Goal: Task Accomplishment & Management: Manage account settings

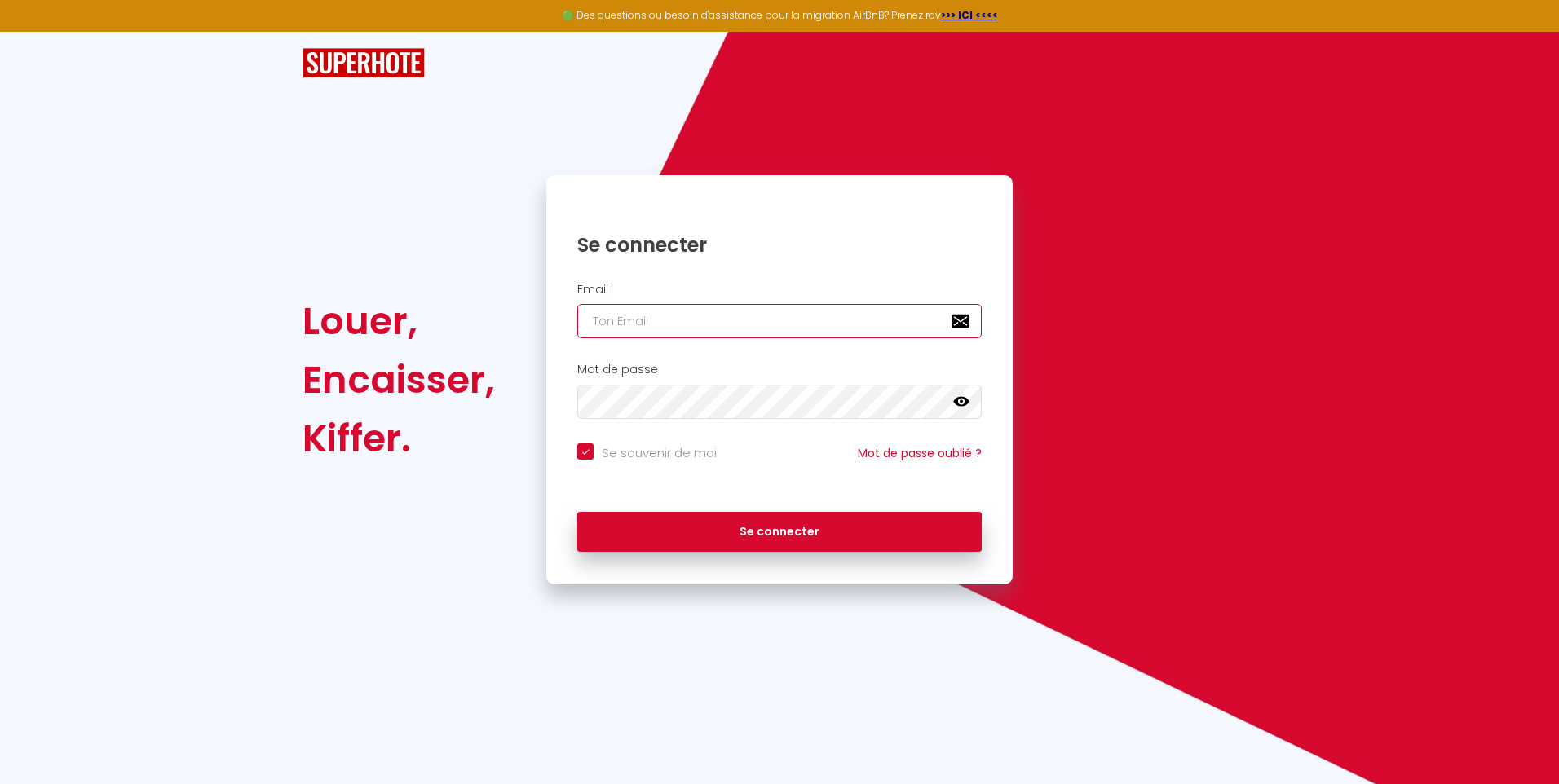
click at [665, 315] on input "email" at bounding box center [779, 320] width 404 height 34
type input "[PERSON_NAME][EMAIL_ADDRESS][DOMAIN_NAME]"
click at [577, 512] on button "Se connecter" at bounding box center [779, 532] width 404 height 41
checkbox input "true"
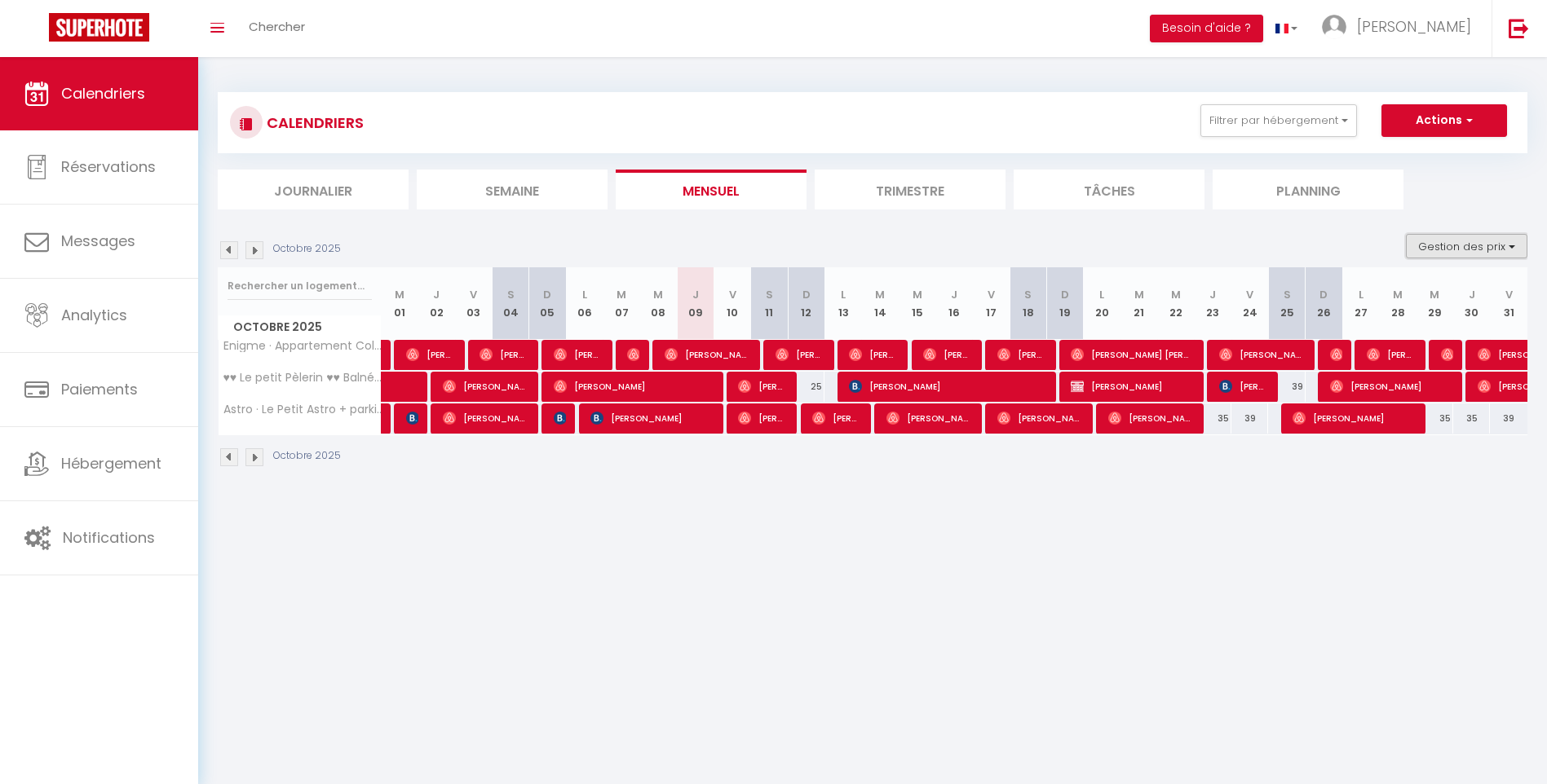
click at [1497, 249] on button "Gestion des prix" at bounding box center [1467, 246] width 121 height 24
click at [1469, 296] on input "Nb Nuits minimum" at bounding box center [1453, 296] width 146 height 16
checkbox input "true"
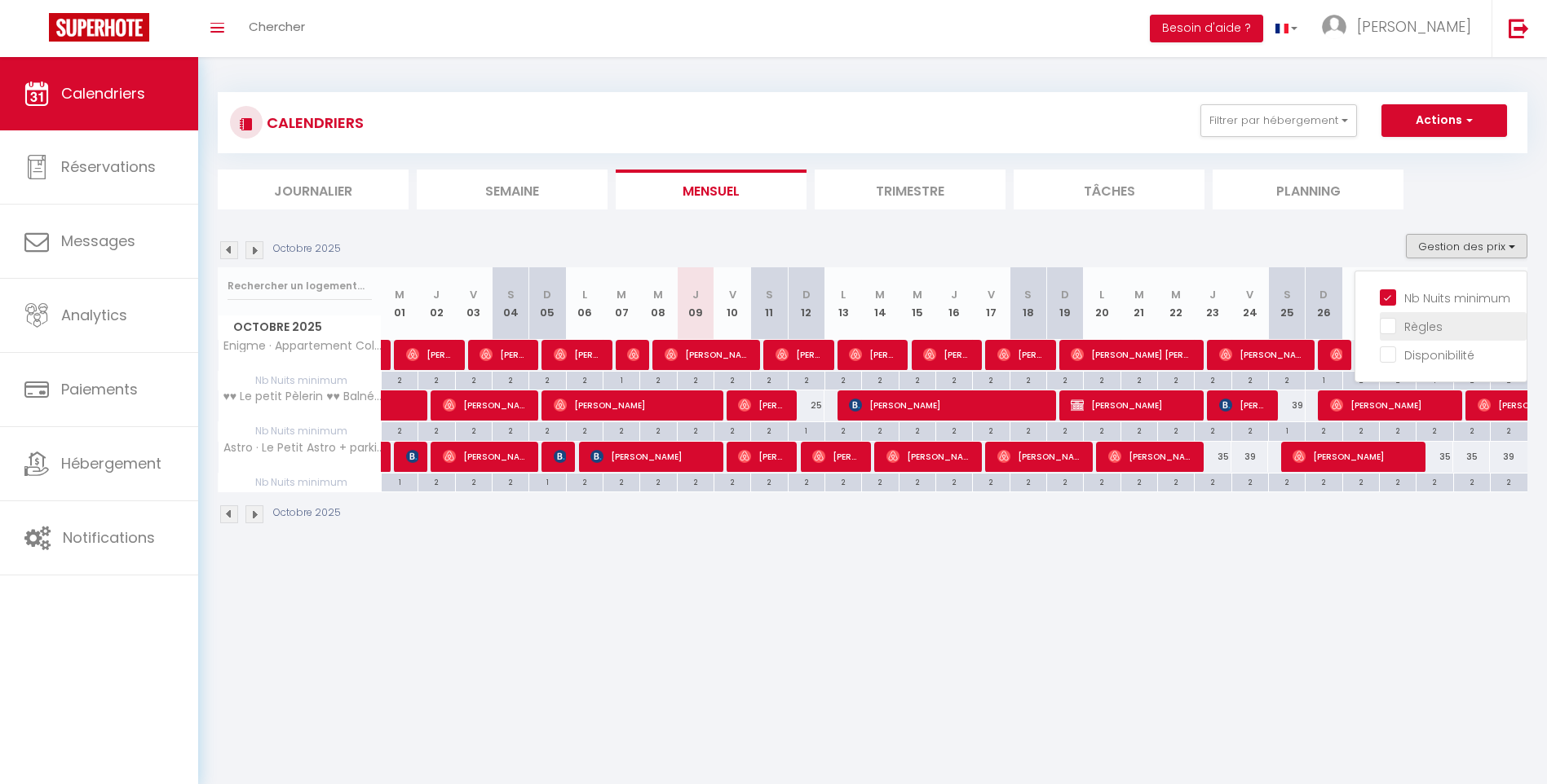
click at [1448, 320] on input "Règles" at bounding box center [1453, 325] width 146 height 16
checkbox input "true"
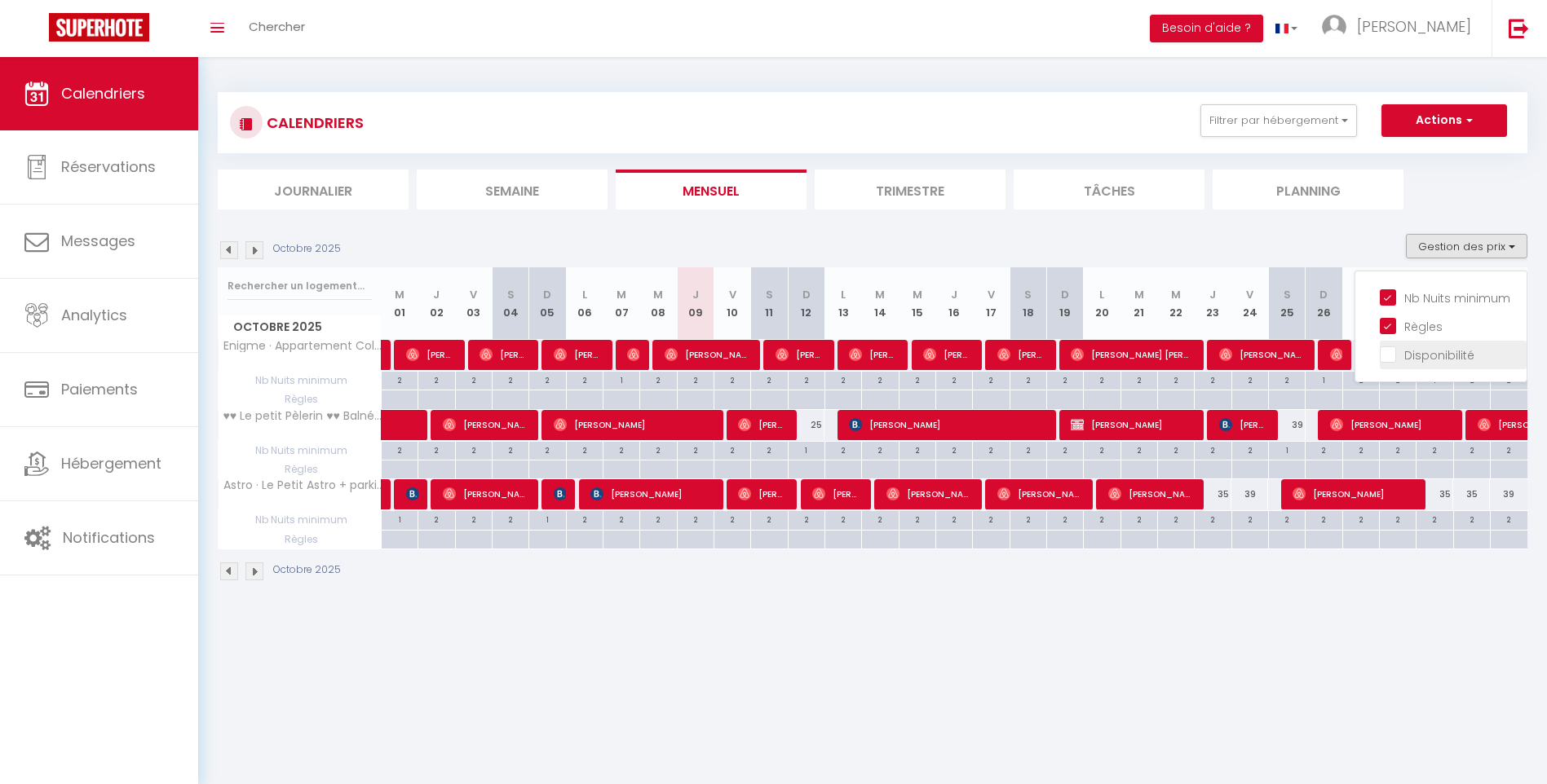
click at [1429, 359] on input "Disponibilité" at bounding box center [1453, 353] width 146 height 16
checkbox input "true"
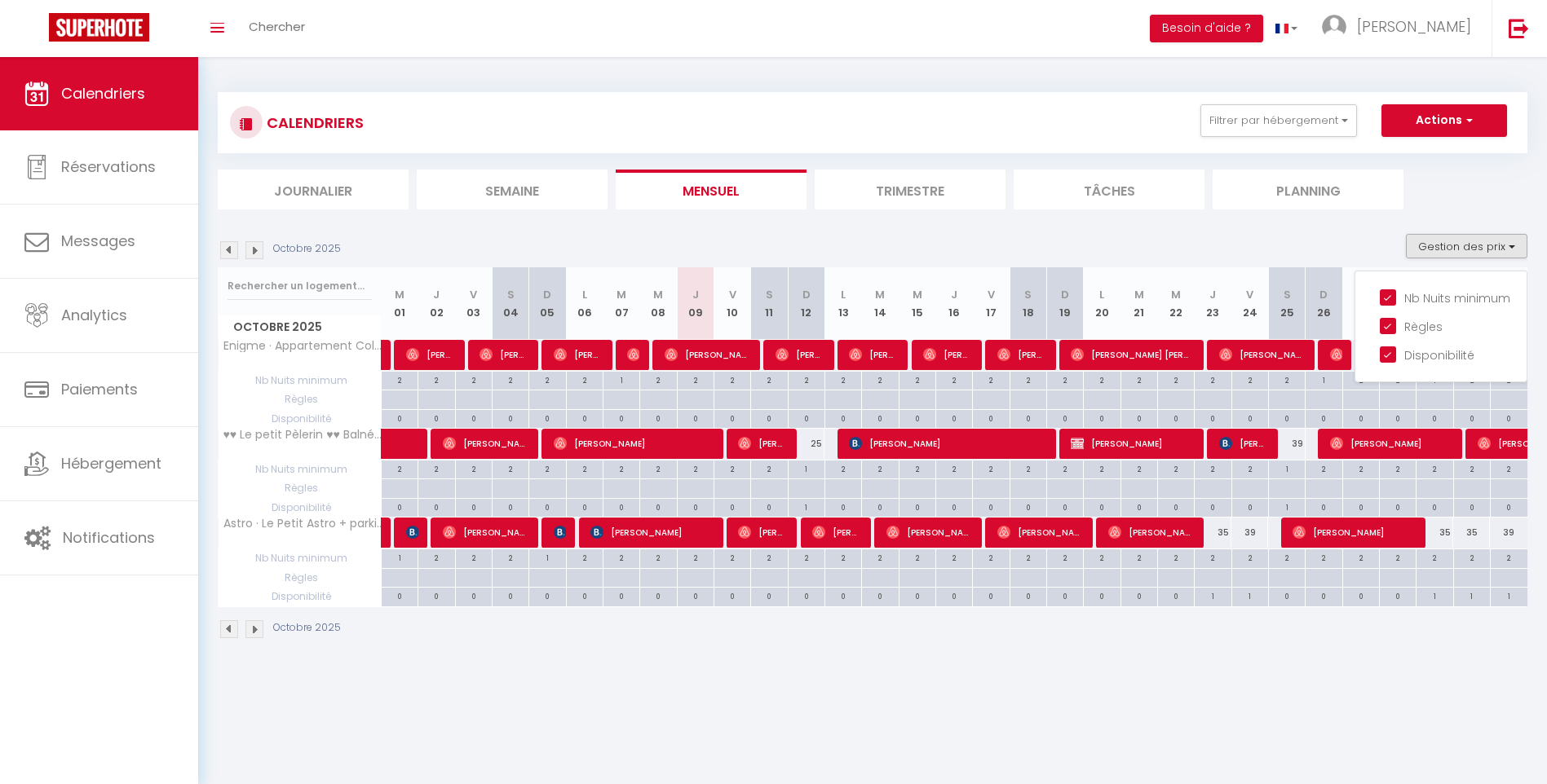
click at [1159, 708] on body "🟢 Des questions ou besoin d'assistance pour la migration AirBnB? Prenez rdv >>>…" at bounding box center [774, 448] width 1547 height 784
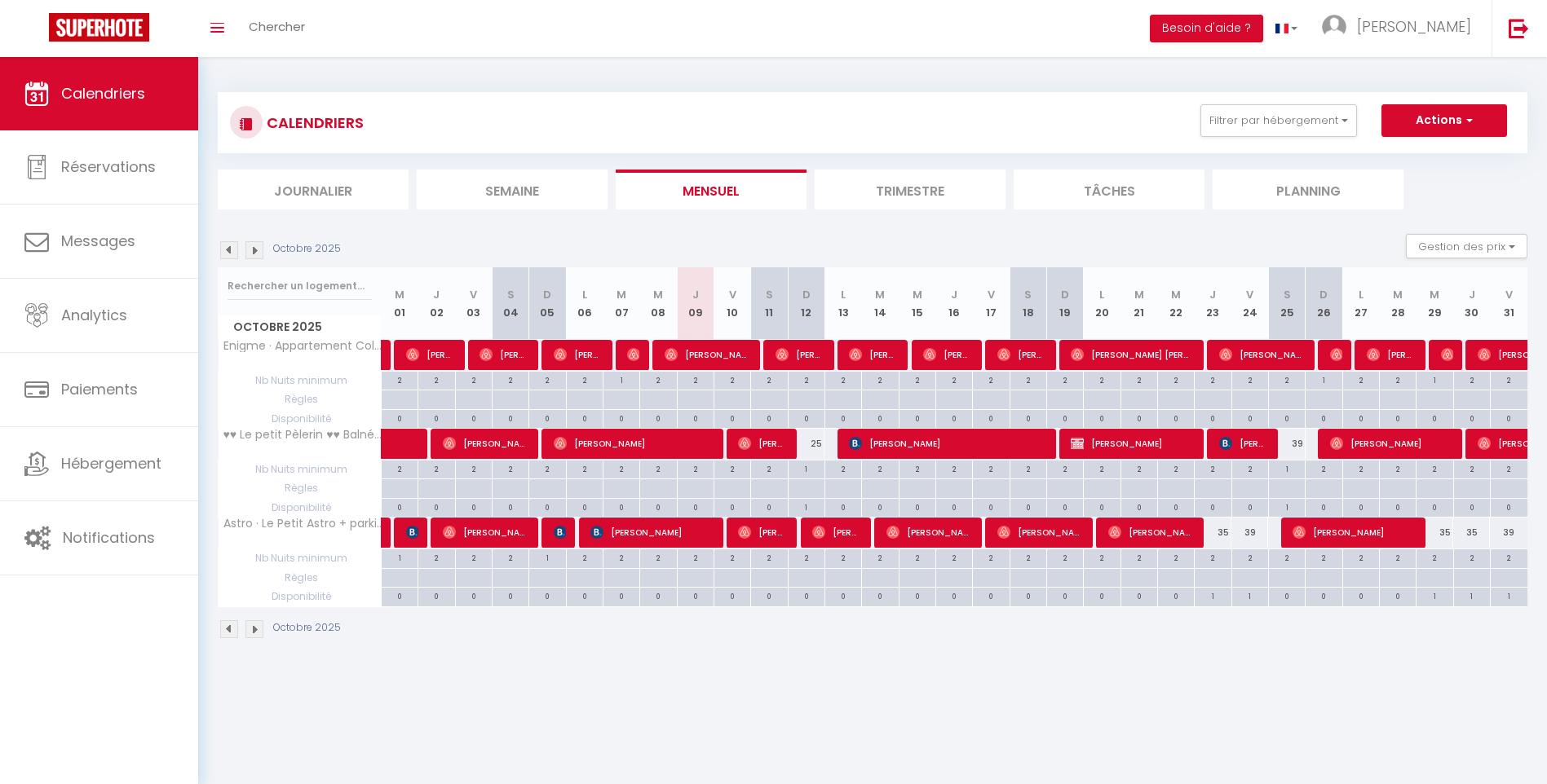
click at [252, 243] on img at bounding box center [254, 249] width 18 height 18
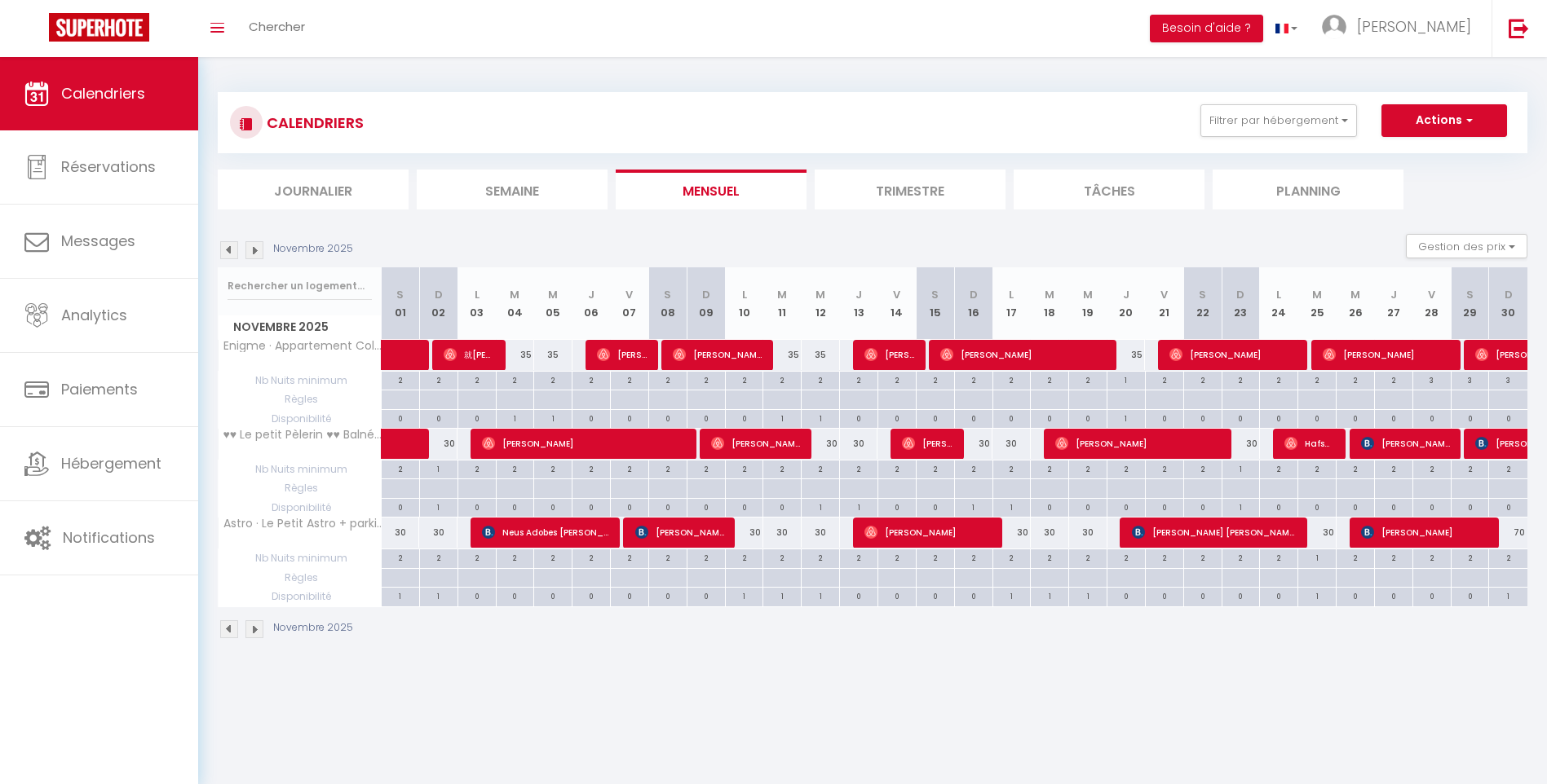
click at [252, 246] on img at bounding box center [254, 249] width 18 height 18
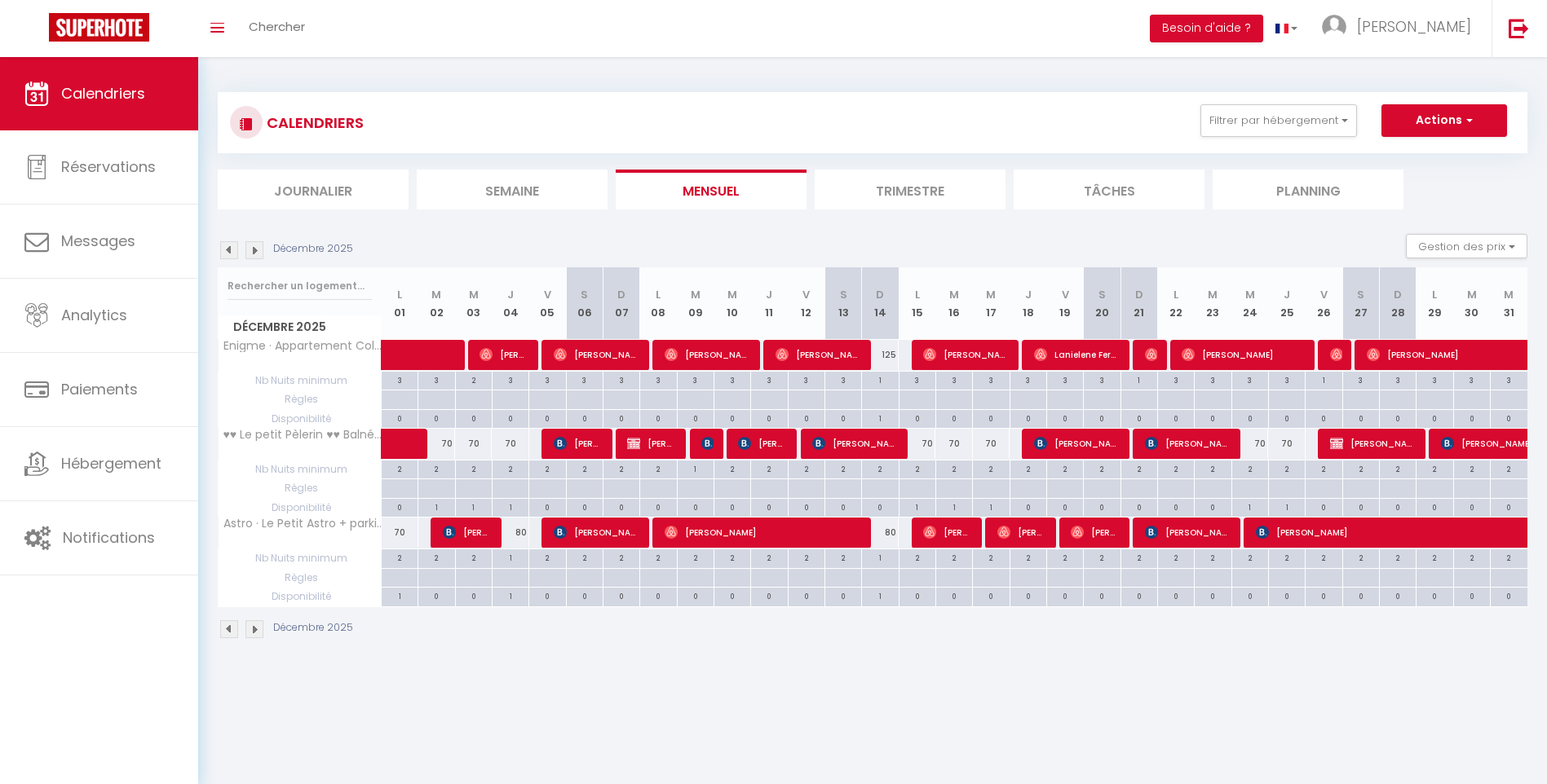
click at [223, 250] on img at bounding box center [229, 249] width 18 height 18
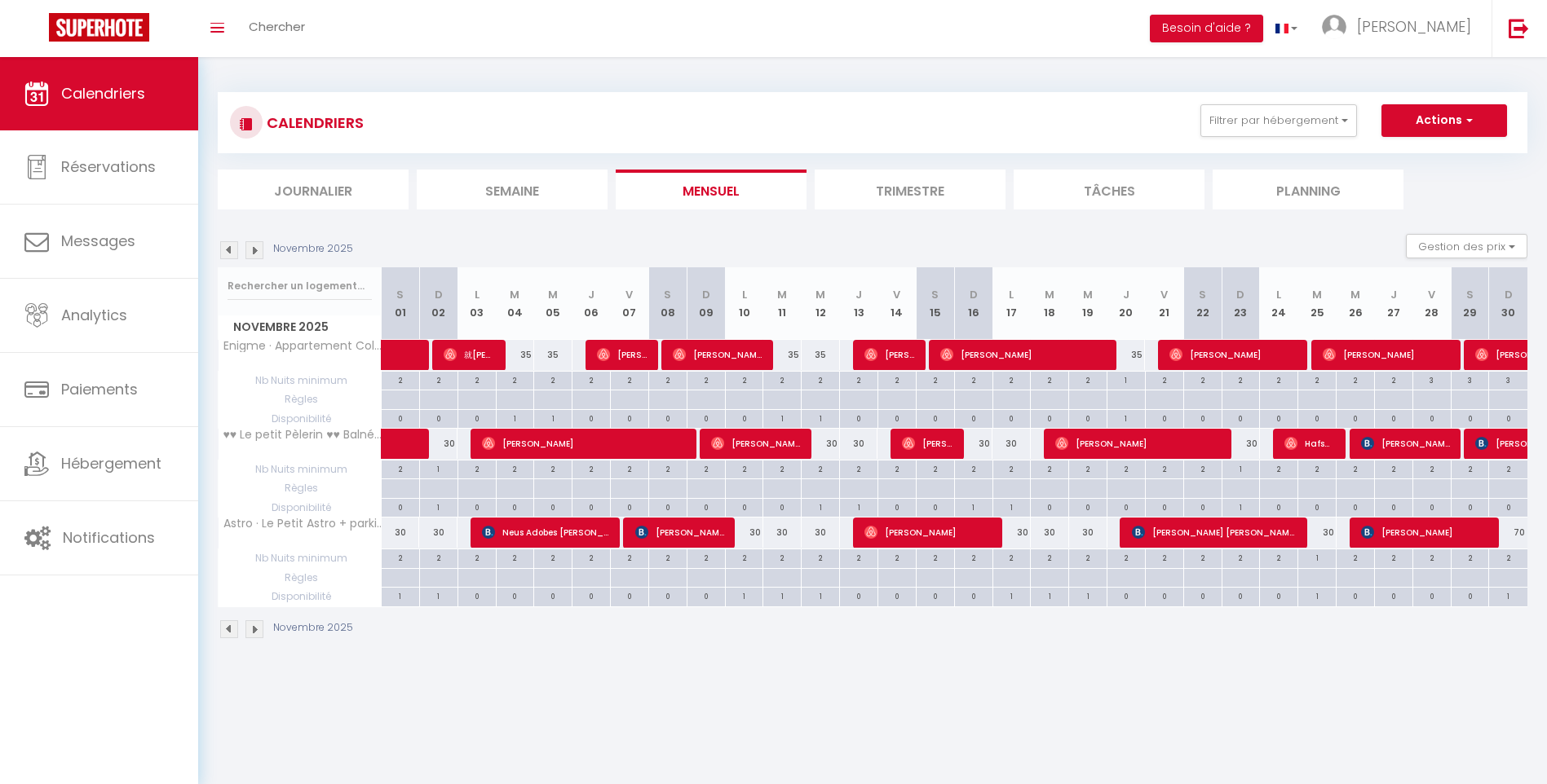
click at [223, 250] on img at bounding box center [229, 249] width 18 height 18
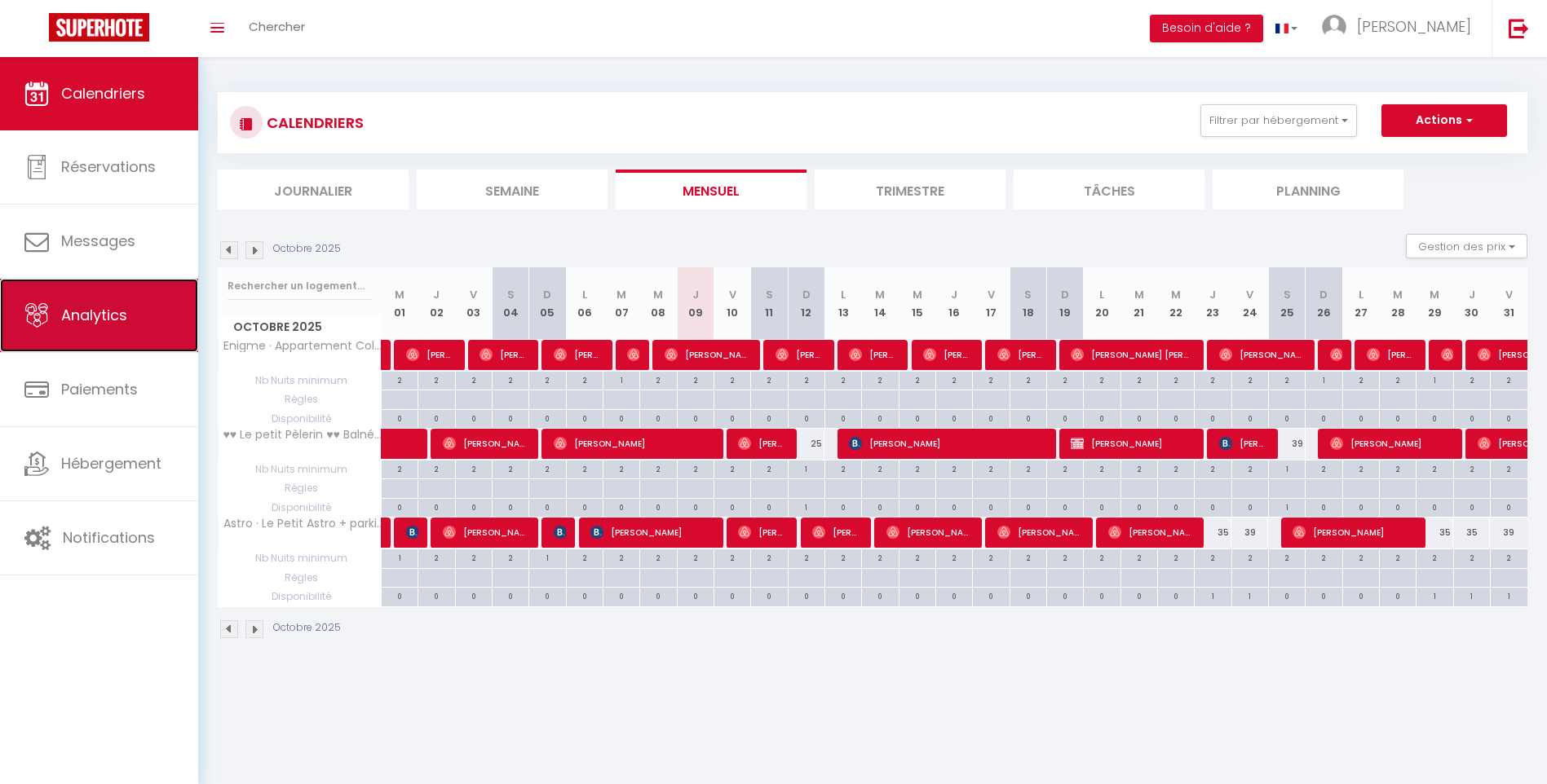
click at [124, 303] on link "Analytics" at bounding box center [99, 315] width 198 height 74
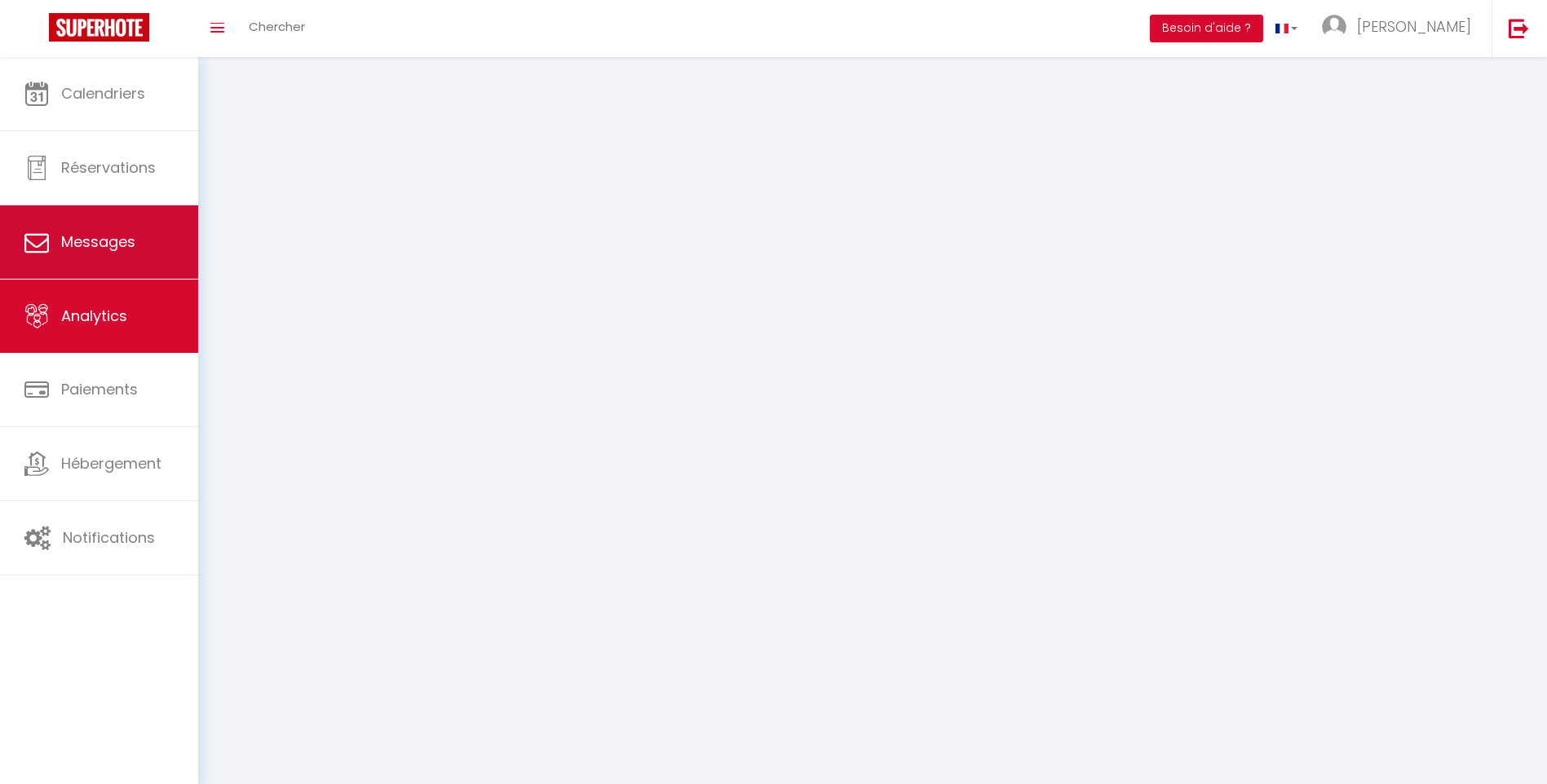
select select "2025"
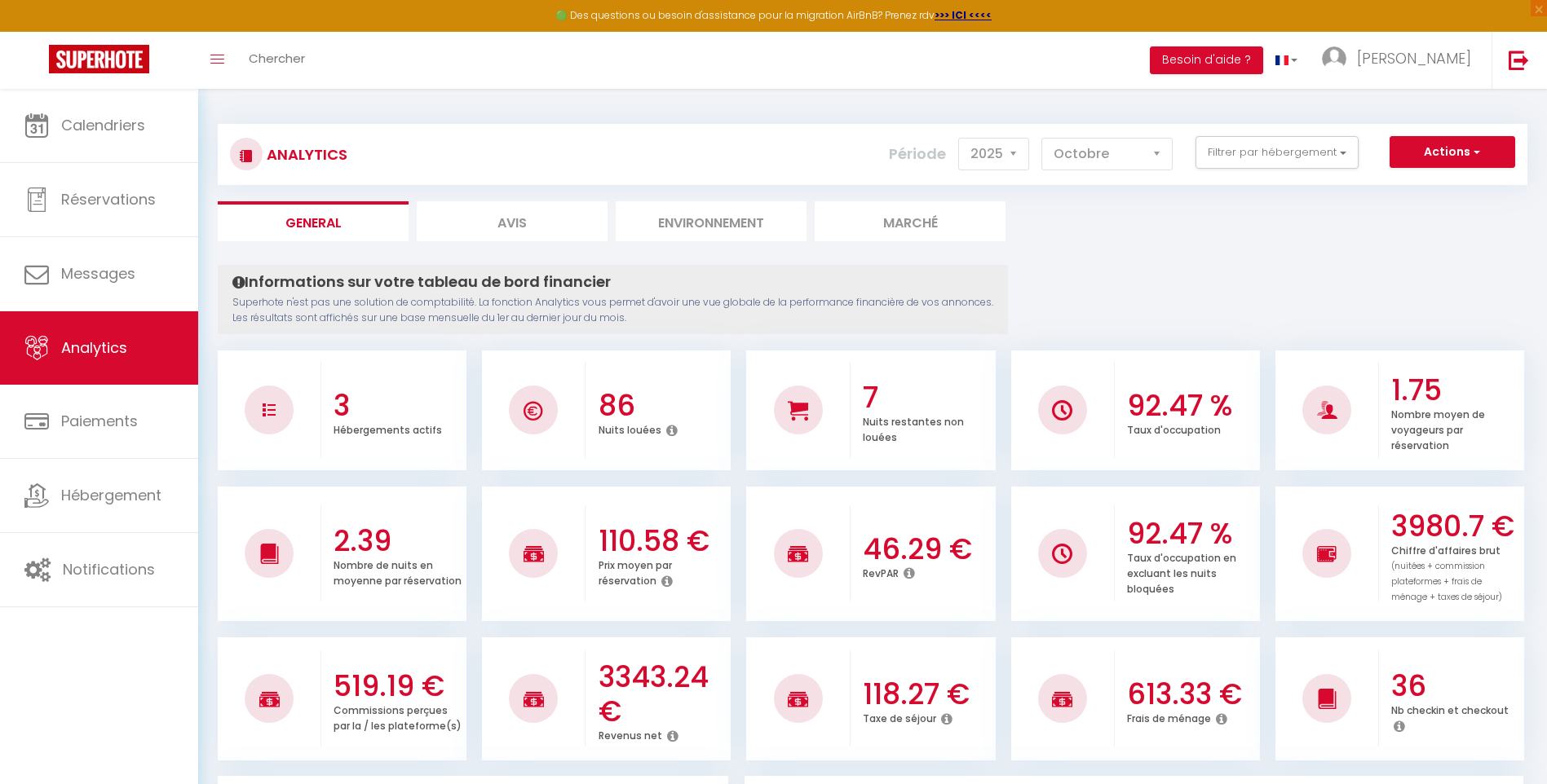
click at [667, 738] on icon at bounding box center [673, 736] width 12 height 13
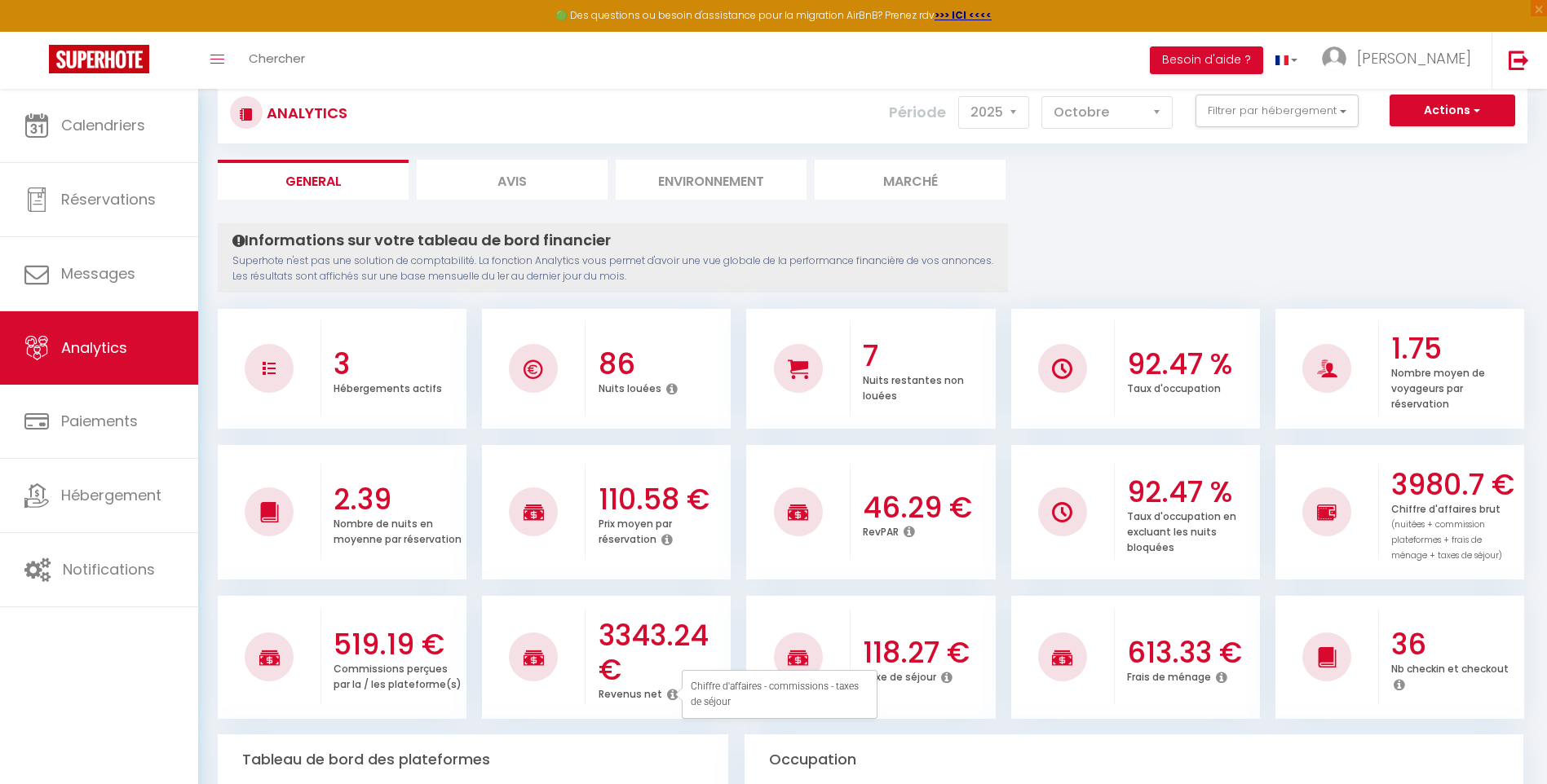
scroll to position [81, 0]
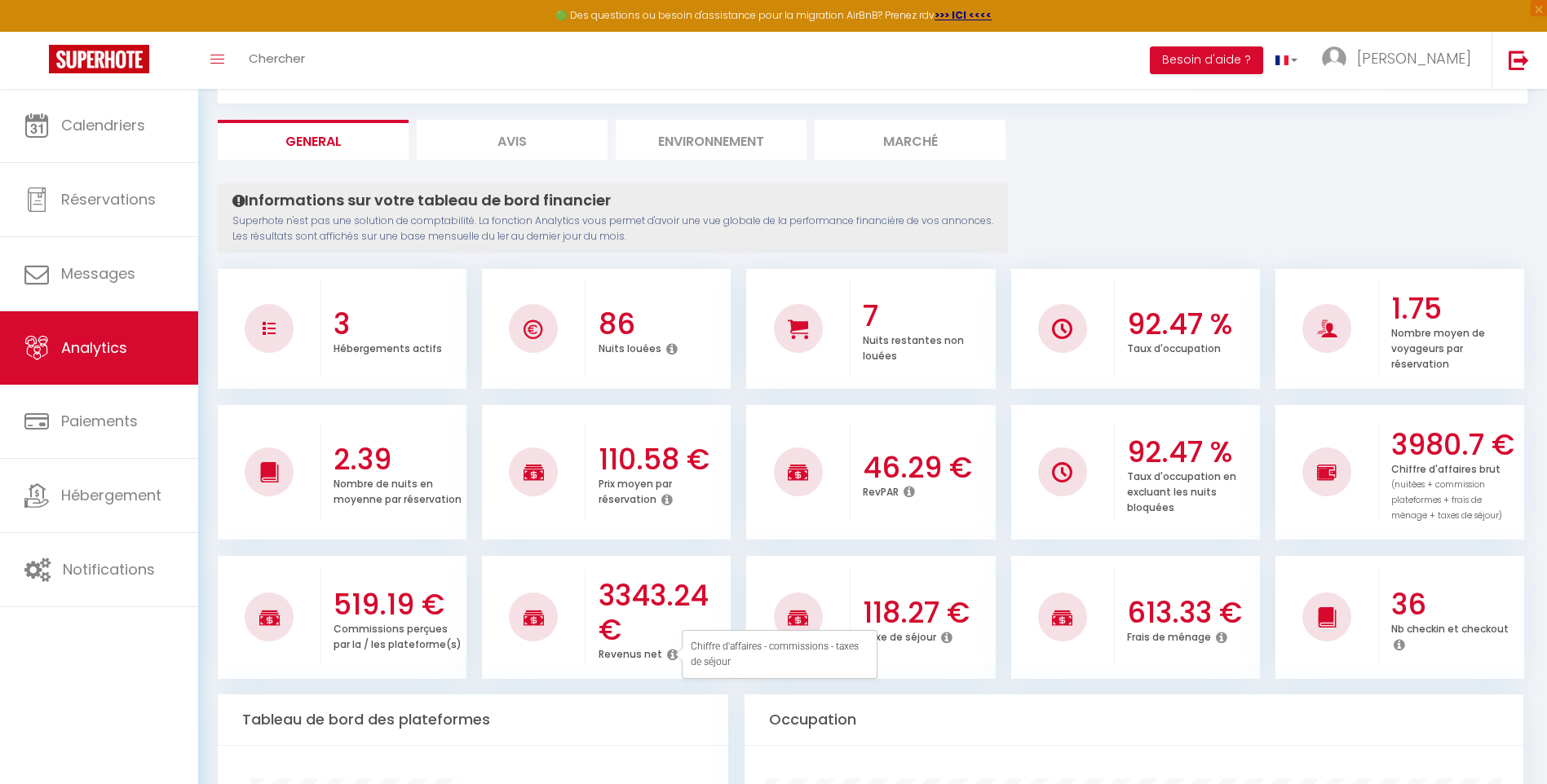
click at [1216, 640] on icon at bounding box center [1222, 638] width 12 height 13
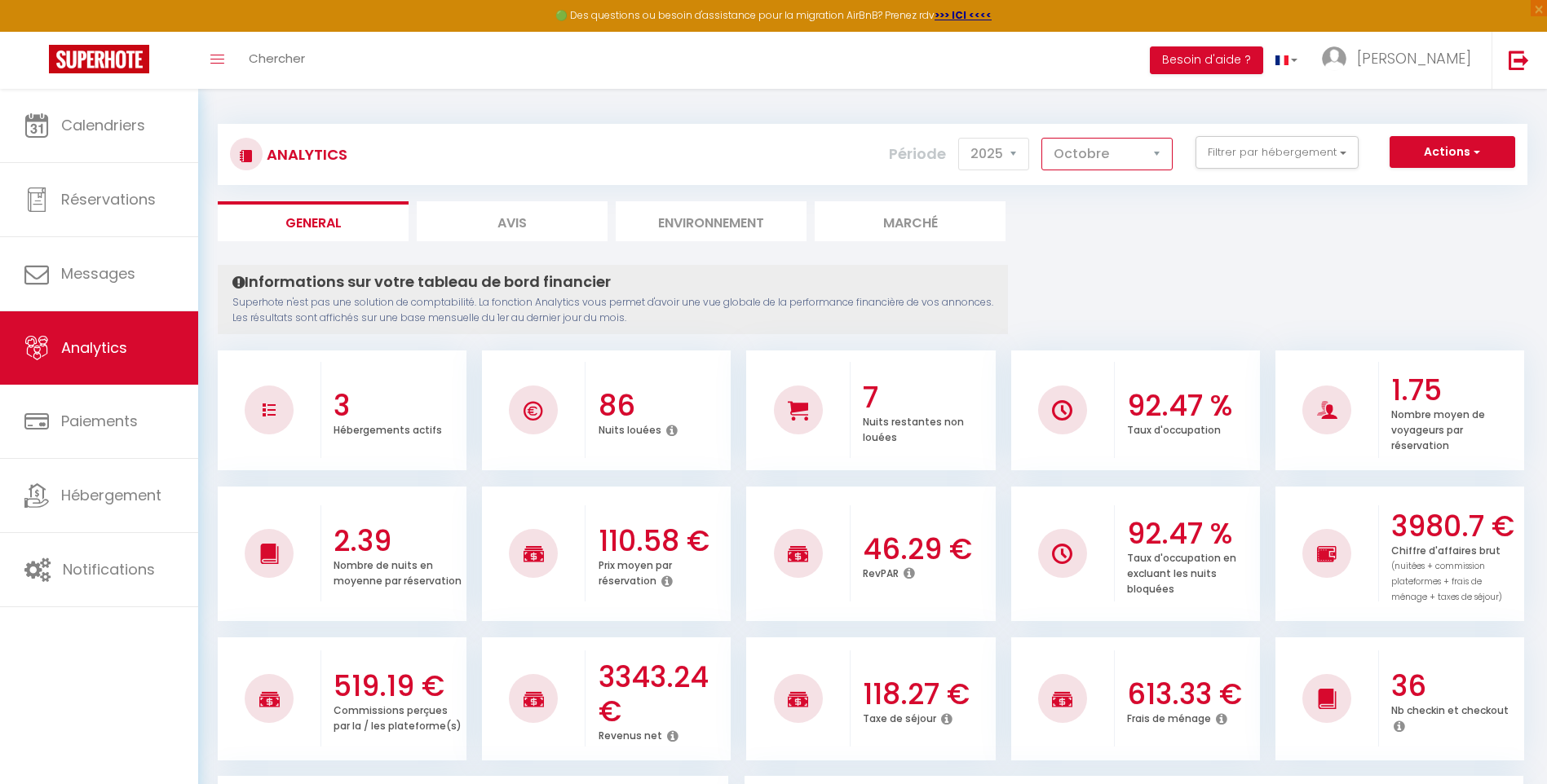
click at [1068, 167] on select "[PERSON_NAME] Mars [PERSON_NAME] Juin Juillet Août Septembre Octobre Novembre D…" at bounding box center [1107, 154] width 131 height 33
click at [1042, 138] on select "[PERSON_NAME] Mars [PERSON_NAME] Juin Juillet Août Septembre Octobre Novembre D…" at bounding box center [1107, 154] width 131 height 33
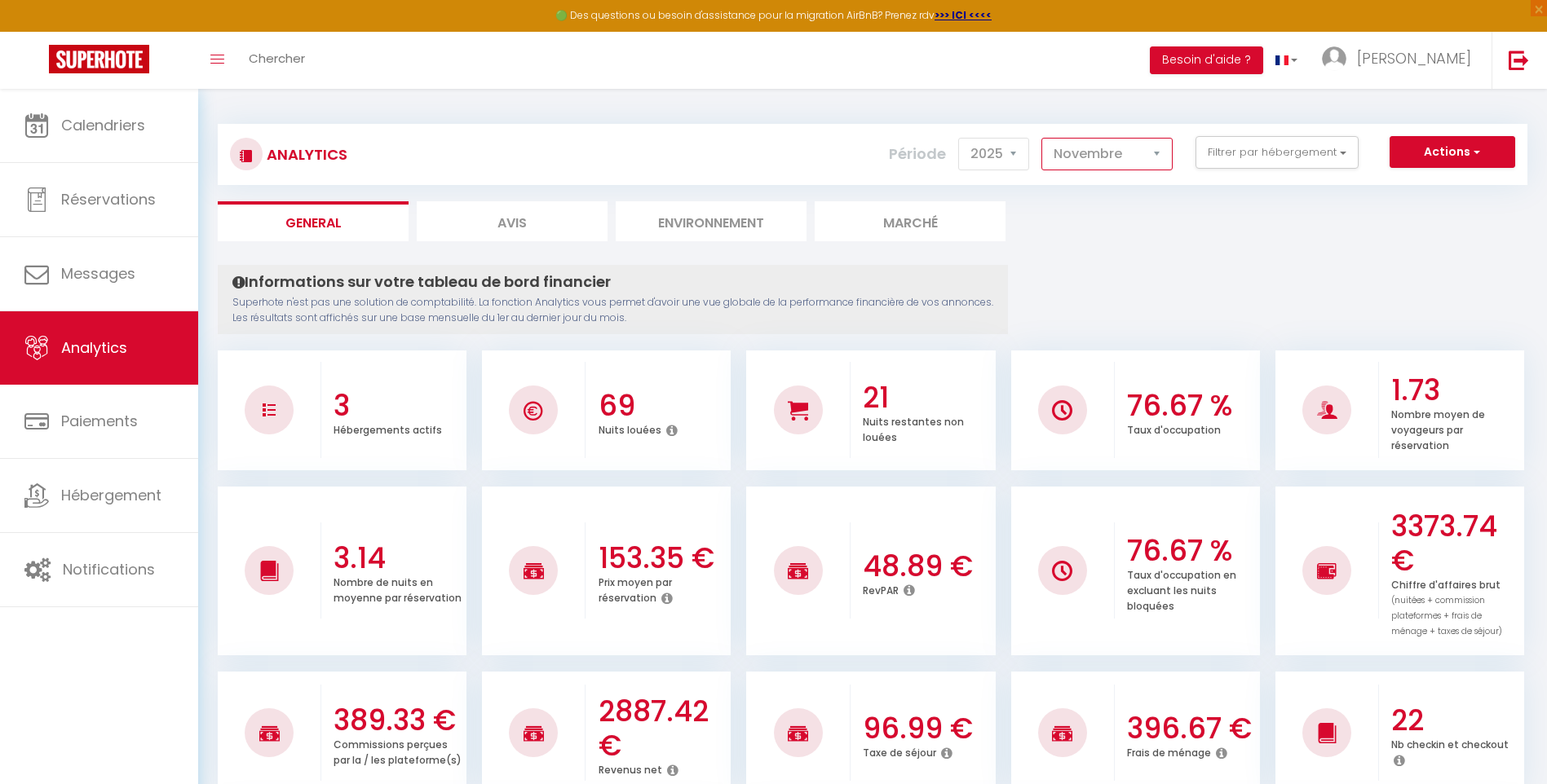
click at [1094, 156] on select "[PERSON_NAME] Mars [PERSON_NAME] Juin Juillet Août Septembre Octobre Novembre D…" at bounding box center [1107, 154] width 131 height 33
click at [1103, 150] on select "[PERSON_NAME] Mars [PERSON_NAME] Juin Juillet Août Septembre Octobre Novembre D…" at bounding box center [1107, 154] width 131 height 33
click at [1042, 138] on select "[PERSON_NAME] Mars [PERSON_NAME] Juin Juillet Août Septembre Octobre Novembre D…" at bounding box center [1107, 154] width 131 height 33
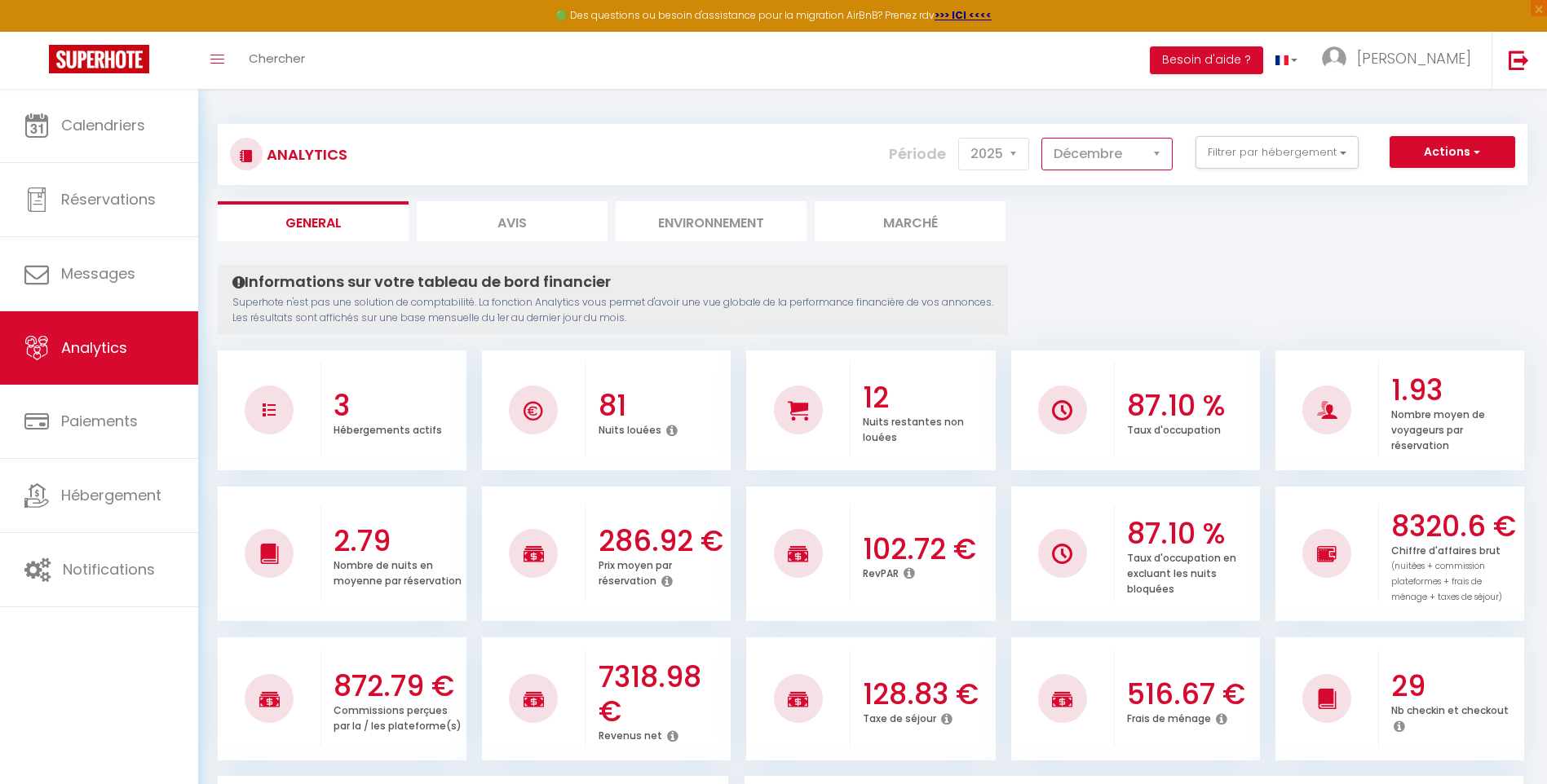
click at [1148, 155] on select "[PERSON_NAME] Mars [PERSON_NAME] Juin Juillet Août Septembre Octobre Novembre D…" at bounding box center [1107, 154] width 131 height 33
select select "10"
click at [1042, 138] on select "[PERSON_NAME] Mars [PERSON_NAME] Juin Juillet Août Septembre Octobre Novembre D…" at bounding box center [1107, 154] width 131 height 33
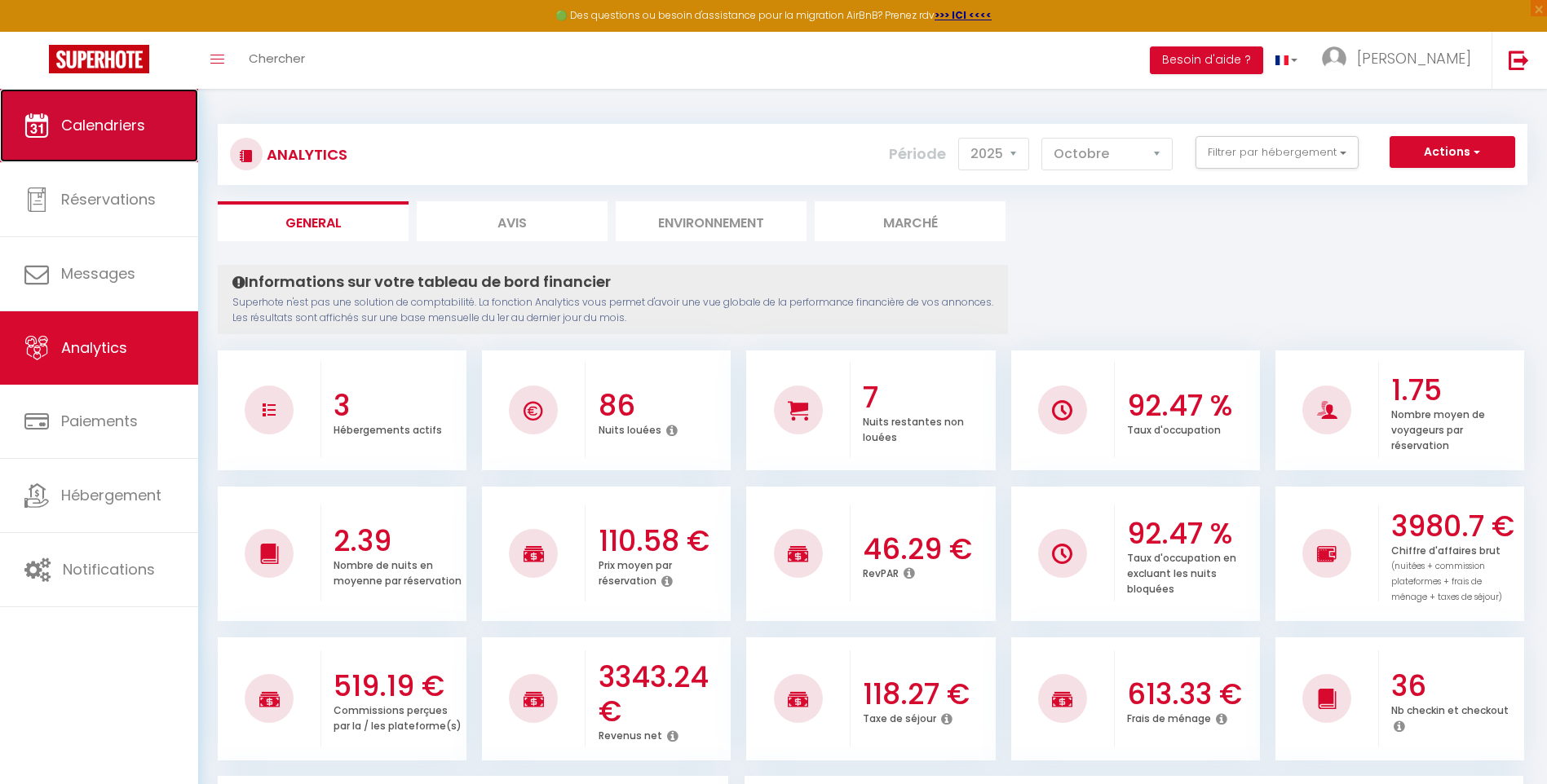
click at [81, 128] on span "Calendriers" at bounding box center [103, 125] width 84 height 20
